Goal: Transaction & Acquisition: Purchase product/service

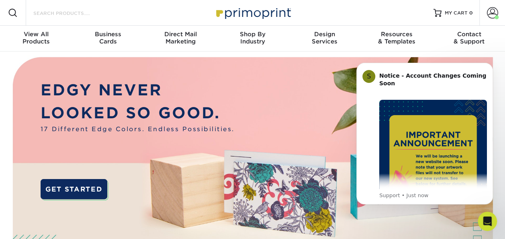
click at [54, 15] on input "Search Products" at bounding box center [72, 13] width 78 height 10
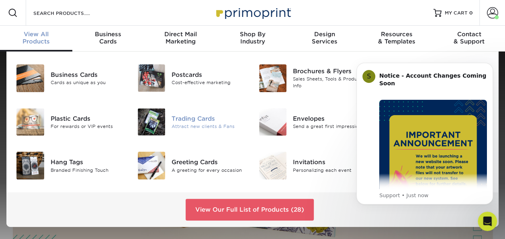
click at [182, 123] on div "Attract new clients & Fans" at bounding box center [209, 126] width 75 height 7
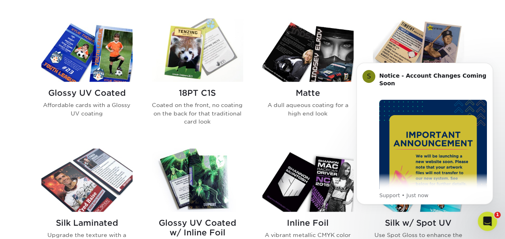
scroll to position [388, 0]
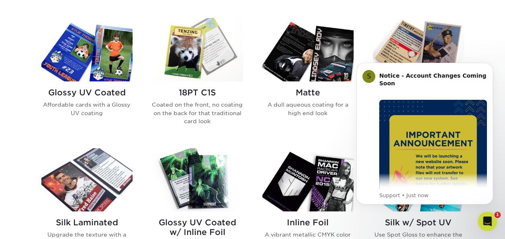
click html "S Notice - Account Changes Coming Soon ​ Past Order Files Will Not Transfer: Wh…"
click at [489, 63] on icon "Dismiss notification" at bounding box center [491, 65] width 4 height 4
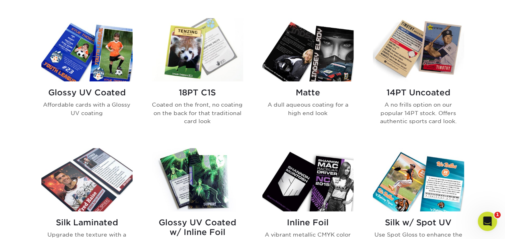
click at [432, 56] on img at bounding box center [418, 49] width 91 height 63
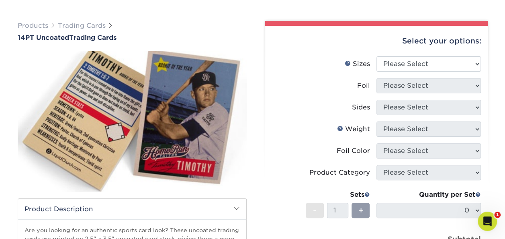
scroll to position [47, 0]
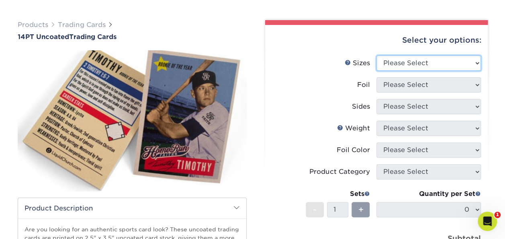
click at [438, 63] on select "Please Select 2.5" x 3.5"" at bounding box center [428, 62] width 104 height 15
select select "2.50x3.50"
click at [376, 55] on select "Please Select 2.5" x 3.5"" at bounding box center [428, 62] width 104 height 15
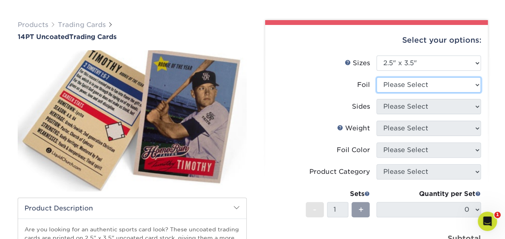
click at [422, 86] on select "Please Select Yes No" at bounding box center [428, 84] width 104 height 15
select select "0"
click at [376, 77] on select "Please Select Yes No" at bounding box center [428, 84] width 104 height 15
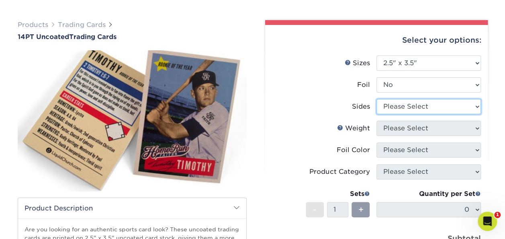
click at [400, 103] on select "Please Select Print Both Sides Print Front Only" at bounding box center [428, 106] width 104 height 15
select select "13abbda7-1d64-4f25-8bb2-c179b224825d"
click at [376, 99] on select "Please Select Print Both Sides Print Front Only" at bounding box center [428, 106] width 104 height 15
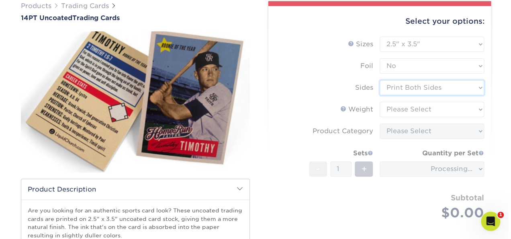
scroll to position [67, 0]
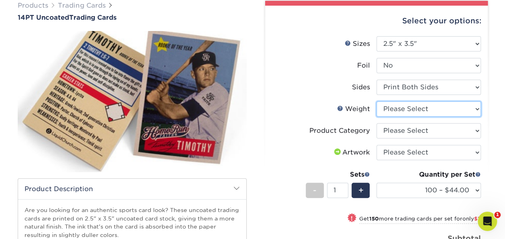
click at [427, 110] on select "Please Select 14PT Uncoated" at bounding box center [428, 108] width 104 height 15
select select "14PT Uncoated"
click at [376, 101] on select "Please Select 14PT Uncoated" at bounding box center [428, 108] width 104 height 15
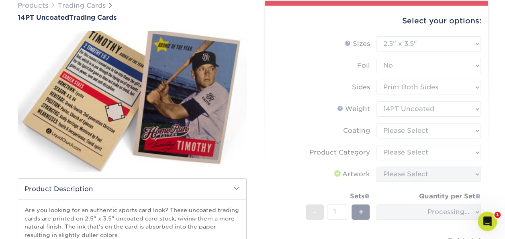
click at [432, 132] on form "Sizes Help Sizes Please Select 2.5" x 3.5" Foil Please Select Yes No -" at bounding box center [377, 158] width 210 height 245
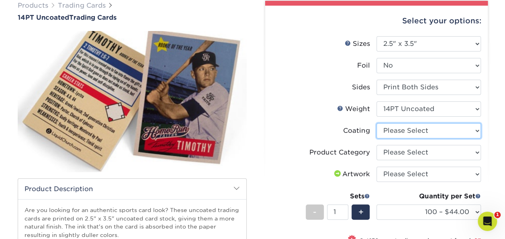
click at [432, 132] on select at bounding box center [428, 130] width 104 height 15
select select "3e7618de-abca-4bda-9f97-8b9129e913d8"
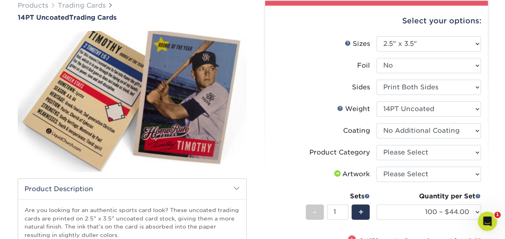
click at [376, 123] on select at bounding box center [428, 130] width 104 height 15
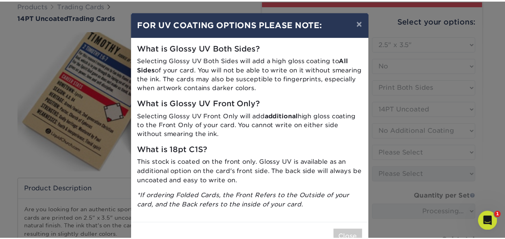
scroll to position [23, 0]
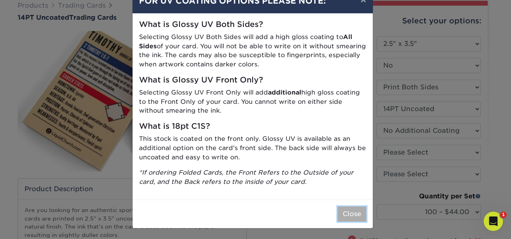
click at [351, 211] on button "Close" at bounding box center [351, 213] width 29 height 15
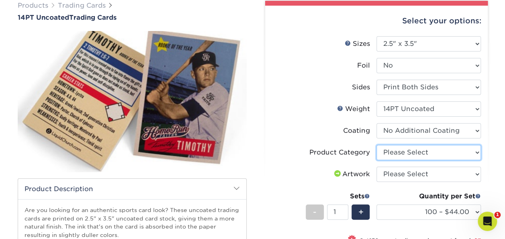
click at [427, 152] on select "Please Select Trading Cards" at bounding box center [428, 152] width 104 height 15
select select "c2f9bce9-36c2-409d-b101-c29d9d031e18"
click at [376, 145] on select "Please Select Trading Cards" at bounding box center [428, 152] width 104 height 15
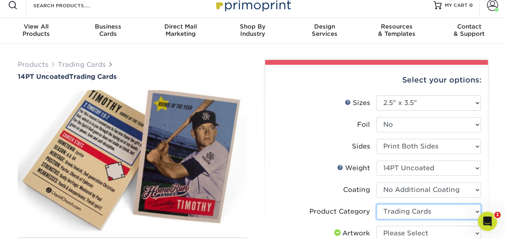
scroll to position [8, 0]
